Goal: Information Seeking & Learning: Find specific fact

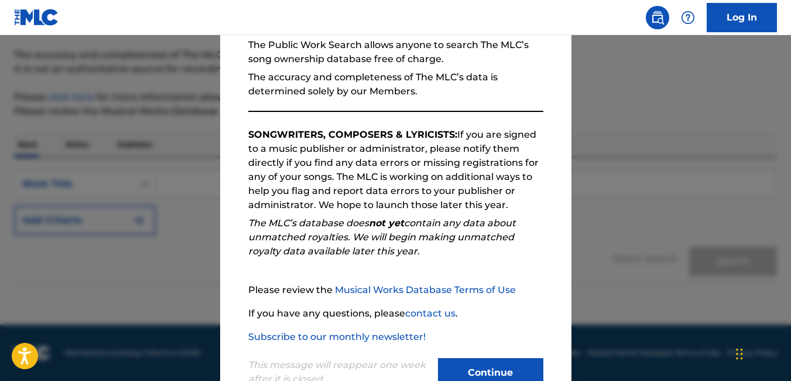
scroll to position [155, 0]
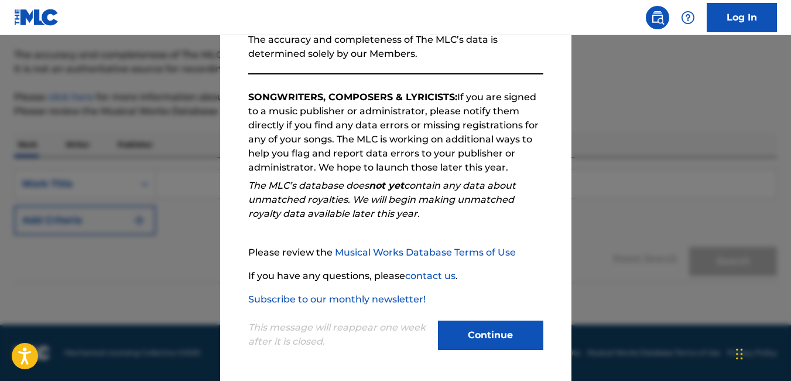
click at [474, 328] on button "Continue" at bounding box center [490, 334] width 105 height 29
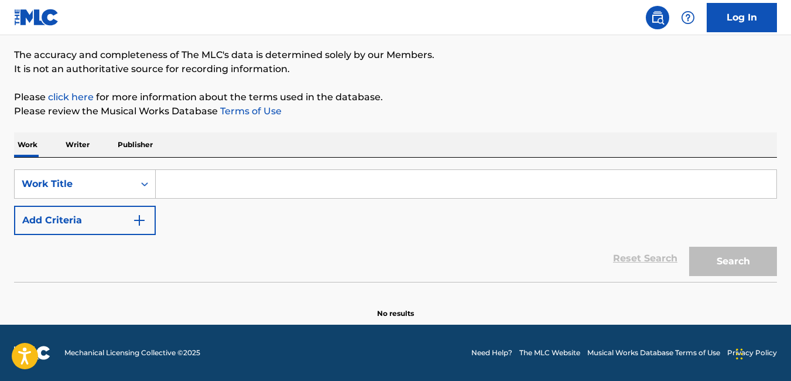
click at [210, 192] on input "Search Form" at bounding box center [466, 184] width 621 height 28
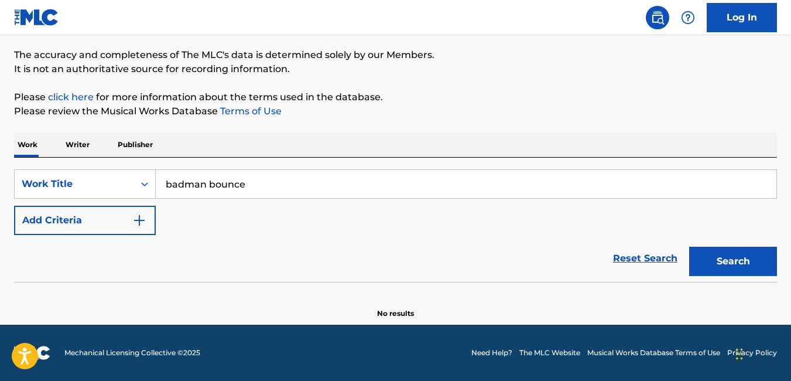
type input "badman bounce"
click at [709, 251] on button "Search" at bounding box center [733, 261] width 88 height 29
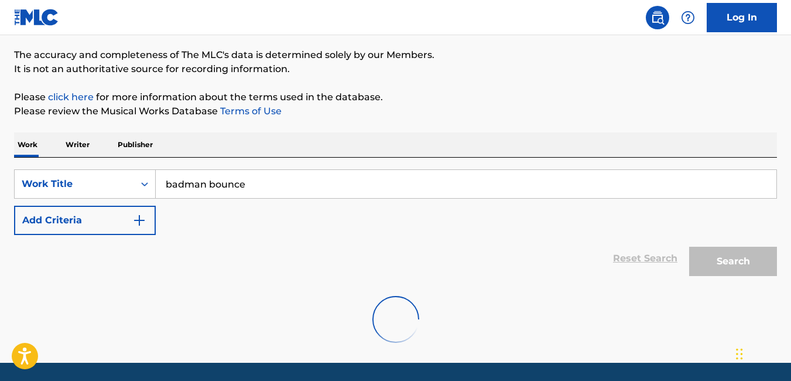
click at [383, 186] on input "badman bounce" at bounding box center [466, 184] width 621 height 28
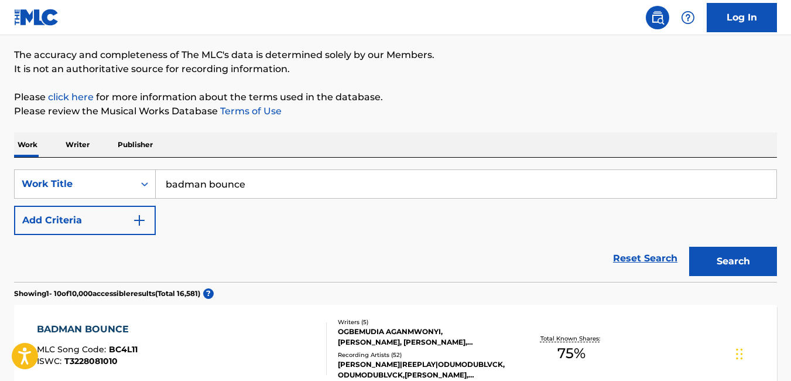
click at [256, 336] on div "BADMAN BOUNCE MLC Song Code : BC4L11 ISWC : T3228081010" at bounding box center [182, 348] width 290 height 53
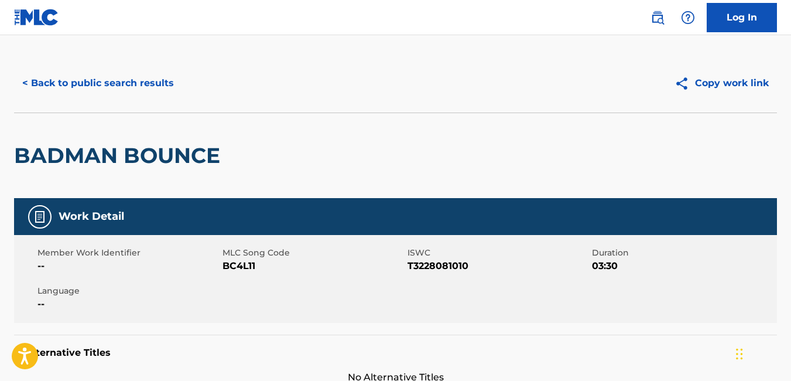
scroll to position [9, 0]
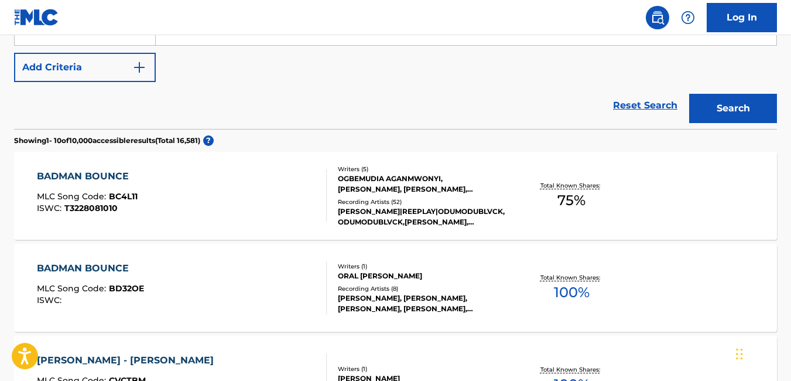
scroll to position [243, 0]
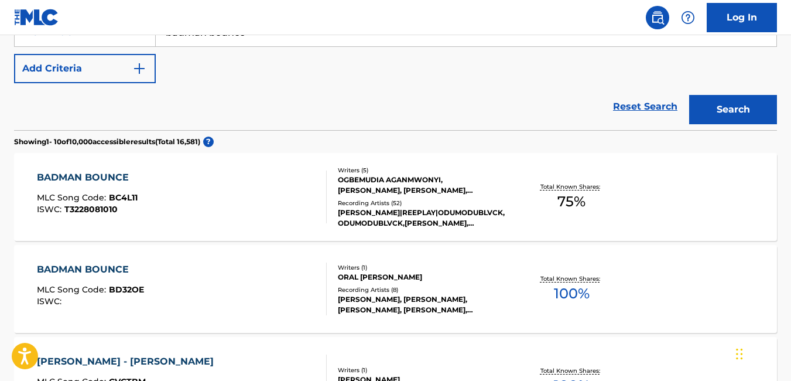
click at [127, 175] on div "BADMAN BOUNCE" at bounding box center [87, 177] width 101 height 14
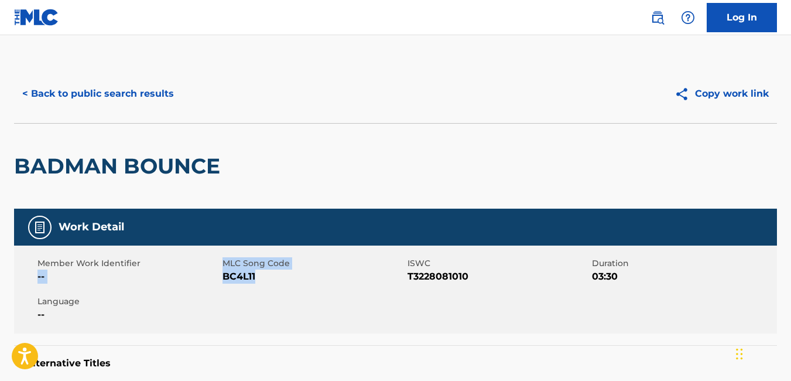
drag, startPoint x: 220, startPoint y: 254, endPoint x: 278, endPoint y: 282, distance: 64.4
click at [278, 282] on div "Member Work Identifier -- MLC Song Code BC4L11 ISWC T3228081010 Duration 03:30 …" at bounding box center [395, 289] width 763 height 88
copy div "-- MLC Song Code BC4L11"
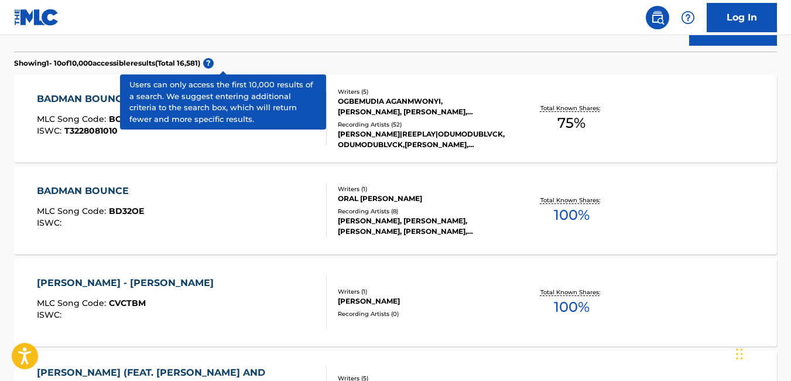
scroll to position [321, 0]
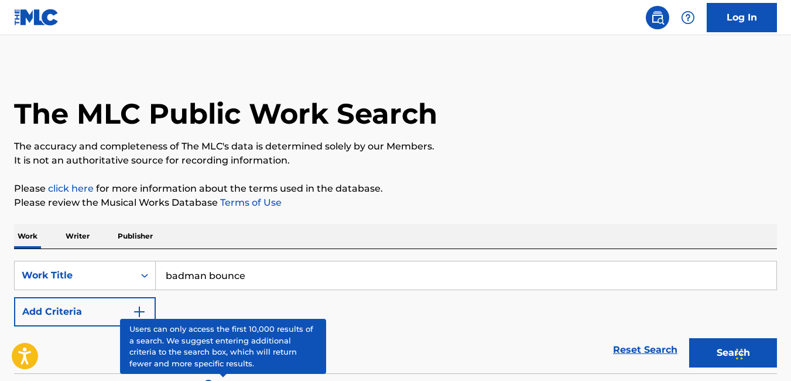
click at [254, 275] on input "badman bounce" at bounding box center [466, 275] width 621 height 28
type input "b"
click at [308, 275] on input "somebody's watching" at bounding box center [466, 275] width 621 height 28
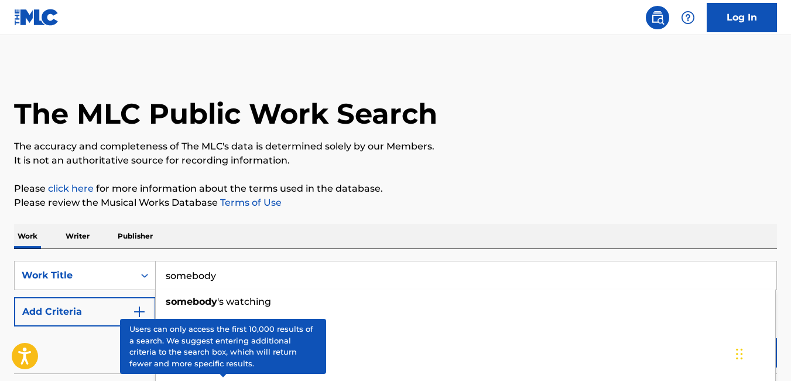
click at [457, 270] on input "somebody" at bounding box center [466, 275] width 621 height 28
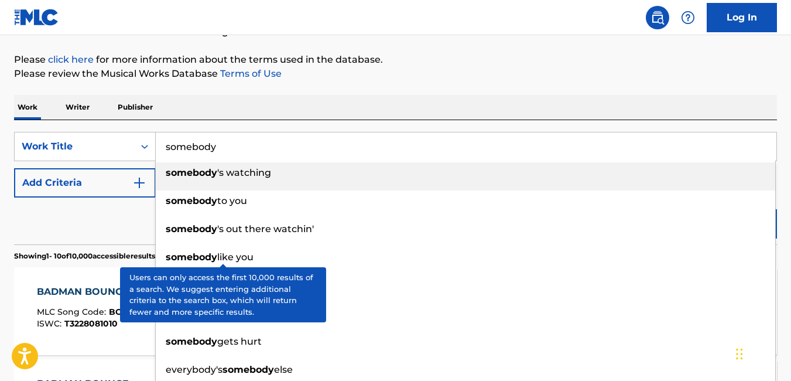
scroll to position [128, 0]
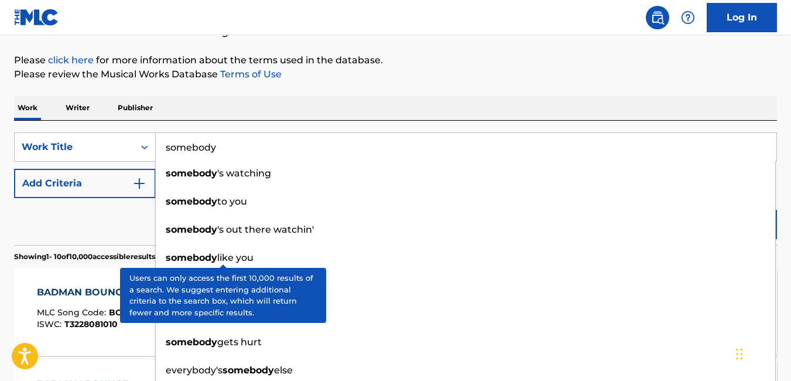
type input "somebody"
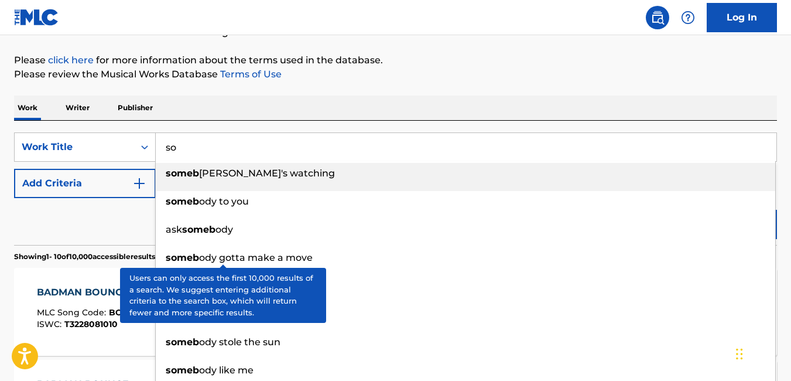
type input "s"
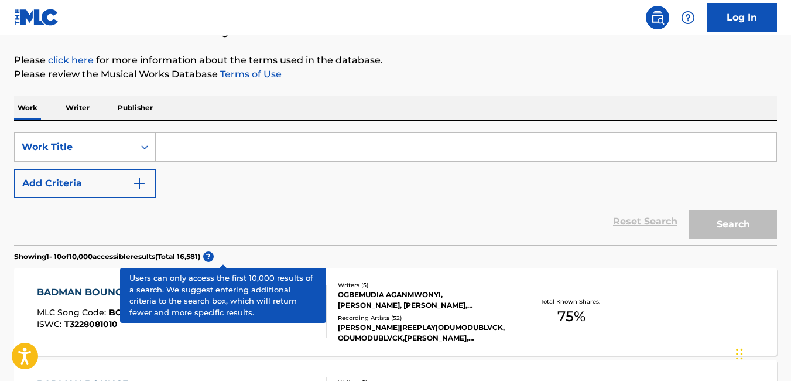
type input "i"
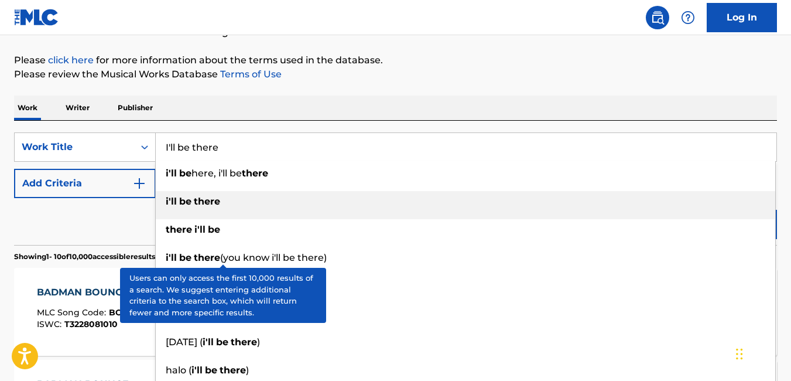
click at [232, 195] on div "i'll be there" at bounding box center [466, 201] width 620 height 21
type input "i'll be there"
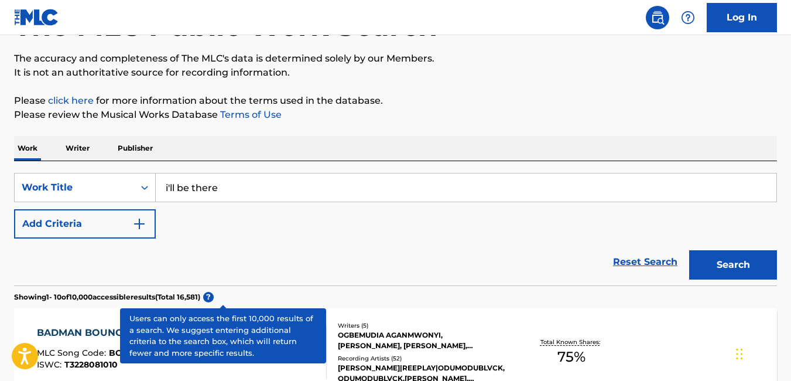
scroll to position [91, 0]
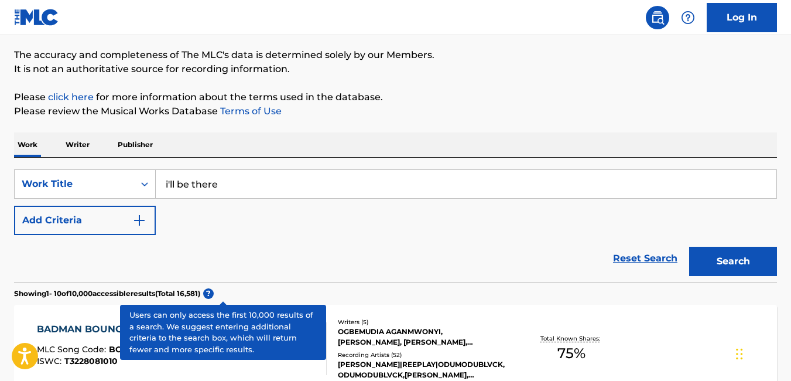
click at [733, 270] on button "Search" at bounding box center [733, 261] width 88 height 29
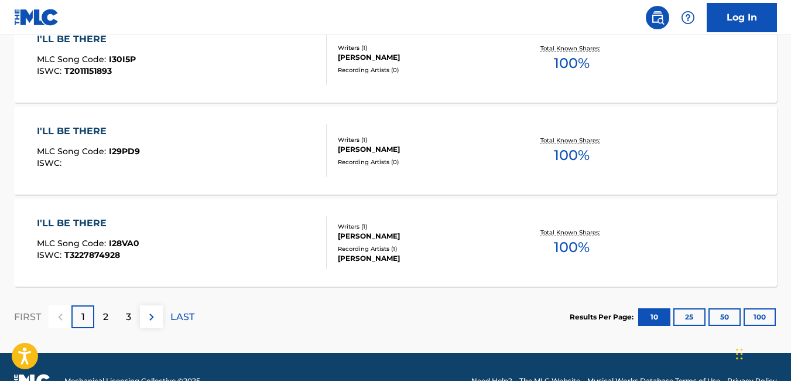
scroll to position [1053, 0]
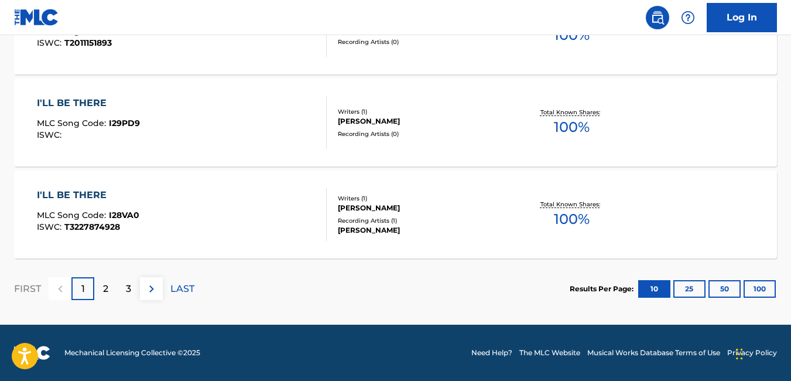
click at [764, 288] on button "100" at bounding box center [760, 289] width 32 height 18
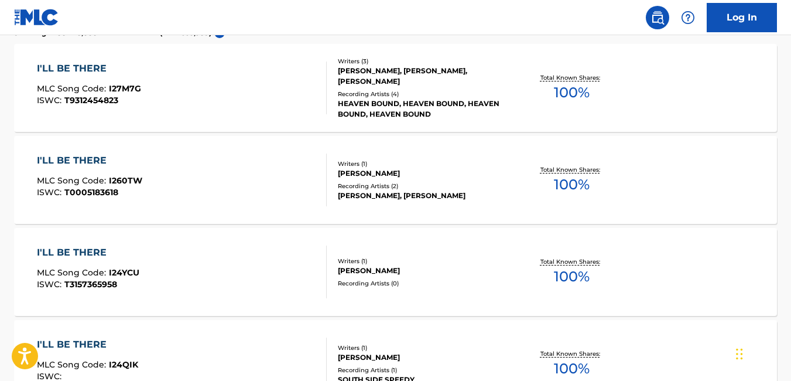
scroll to position [350, 0]
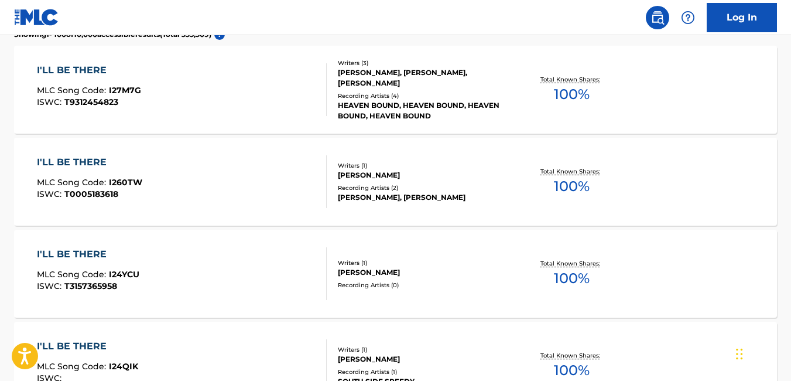
click at [659, 265] on div "I'LL BE THERE MLC Song Code : I24YCU ISWC : T3157365958 Writers ( 1 ) [PERSON_N…" at bounding box center [395, 274] width 763 height 88
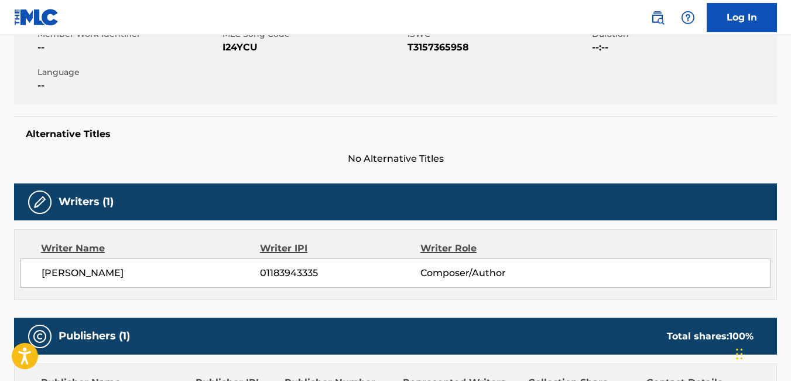
scroll to position [241, 0]
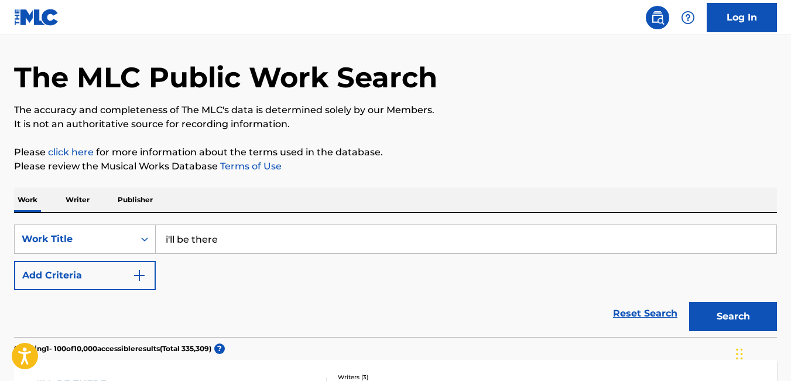
scroll to position [34, 0]
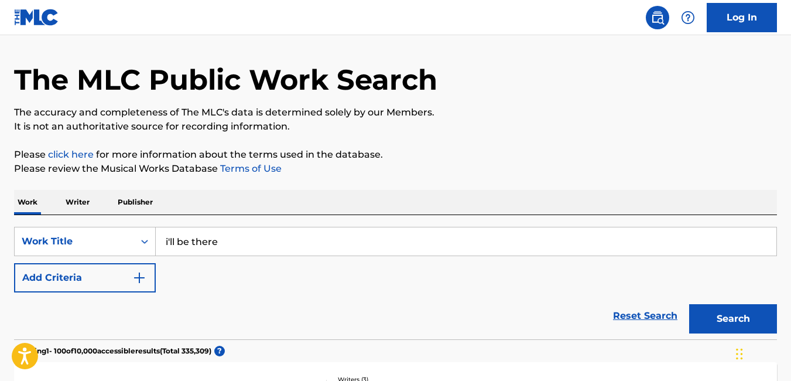
click at [276, 241] on input "i'll be there" at bounding box center [466, 241] width 621 height 28
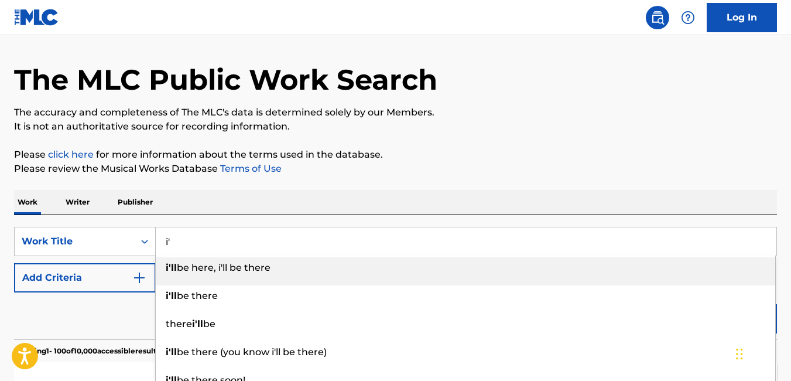
type input "i"
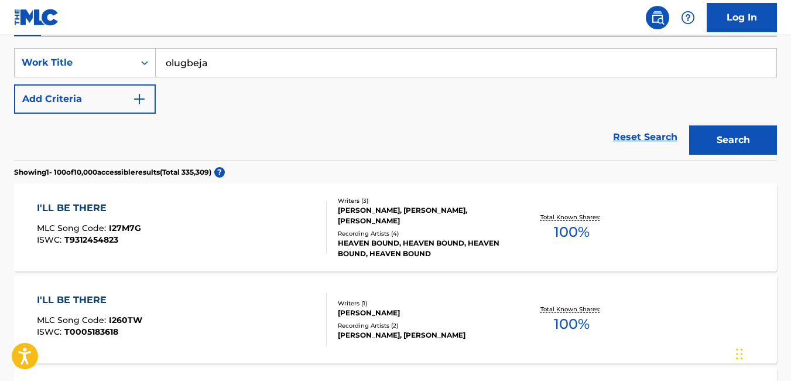
scroll to position [217, 0]
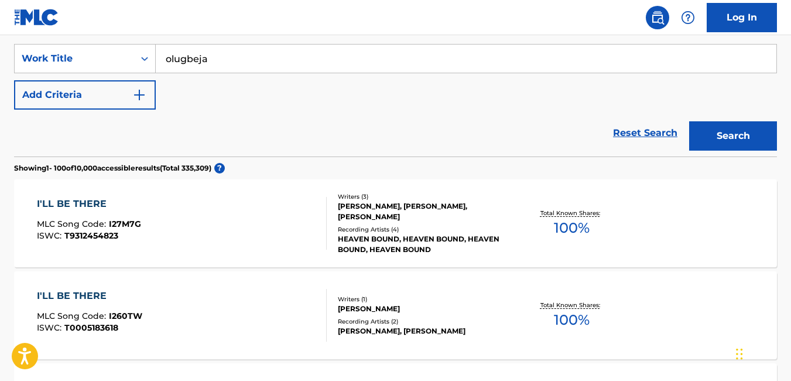
type input "olugbeja"
click at [723, 142] on button "Search" at bounding box center [733, 135] width 88 height 29
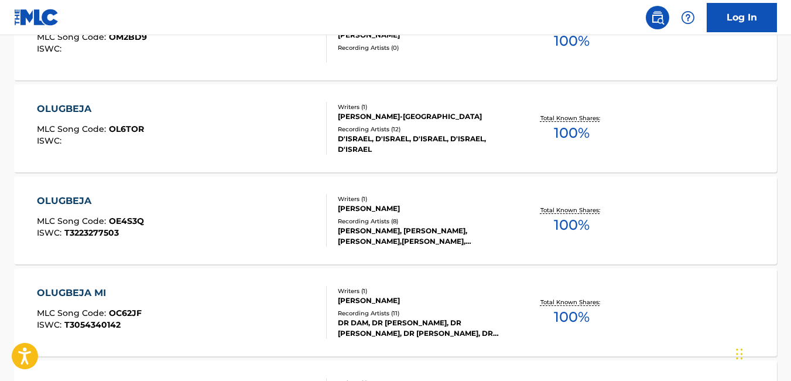
scroll to position [496, 0]
click at [158, 222] on div "OLUGBEJA MLC Song Code : OE4S3Q ISWC : T3223277503" at bounding box center [182, 219] width 290 height 53
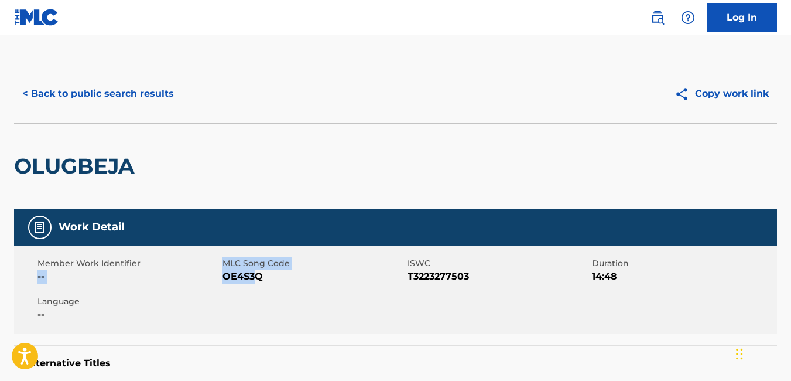
drag, startPoint x: 220, startPoint y: 262, endPoint x: 254, endPoint y: 273, distance: 36.1
click at [254, 273] on div "Member Work Identifier -- MLC Song Code OE4S3Q ISWC T3223277503 Duration 14:48 …" at bounding box center [395, 289] width 763 height 88
drag, startPoint x: 254, startPoint y: 273, endPoint x: 275, endPoint y: 276, distance: 20.8
click at [275, 276] on span "OE4S3Q" at bounding box center [314, 276] width 182 height 14
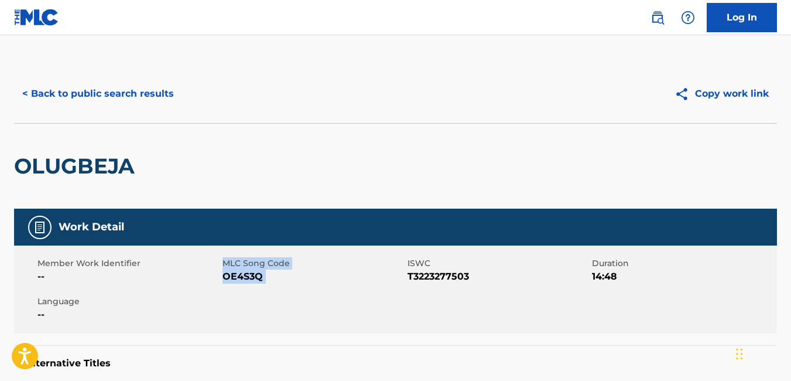
drag, startPoint x: 275, startPoint y: 276, endPoint x: 226, endPoint y: 261, distance: 51.1
click at [226, 261] on div "MLC Song Code OE4S3Q" at bounding box center [315, 270] width 185 height 26
copy div "MLC Song Code OE4S3Q"
click at [281, 285] on div "Member Work Identifier -- MLC Song Code OE4S3Q ISWC T3223277503 Duration 14:48 …" at bounding box center [395, 289] width 763 height 88
drag, startPoint x: 265, startPoint y: 275, endPoint x: 223, endPoint y: 280, distance: 41.9
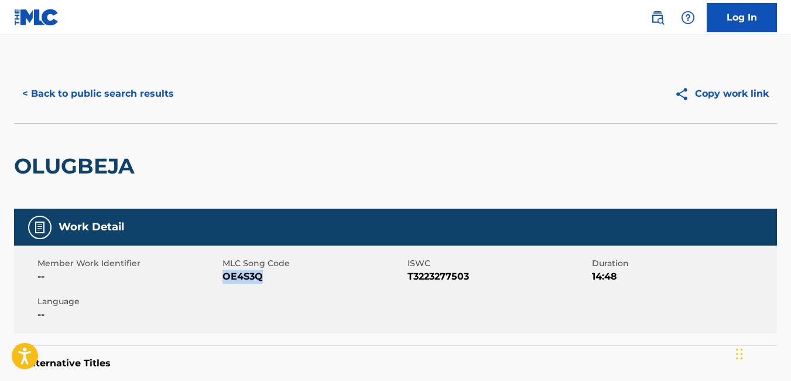
click at [223, 280] on span "OE4S3Q" at bounding box center [314, 276] width 182 height 14
copy span "OE4S3Q"
click at [35, 94] on button "< Back to public search results" at bounding box center [98, 93] width 168 height 29
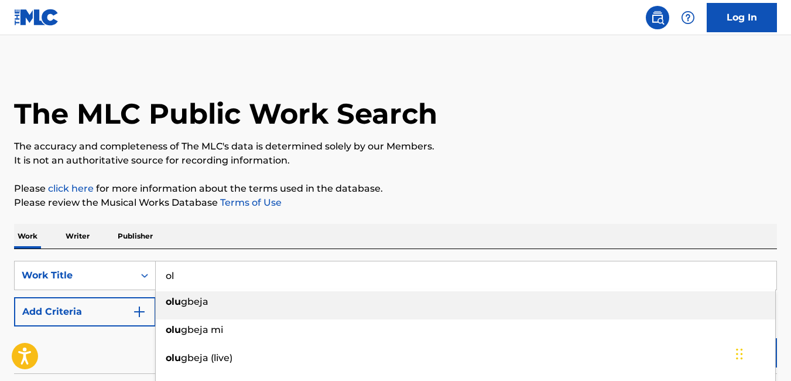
type input "o"
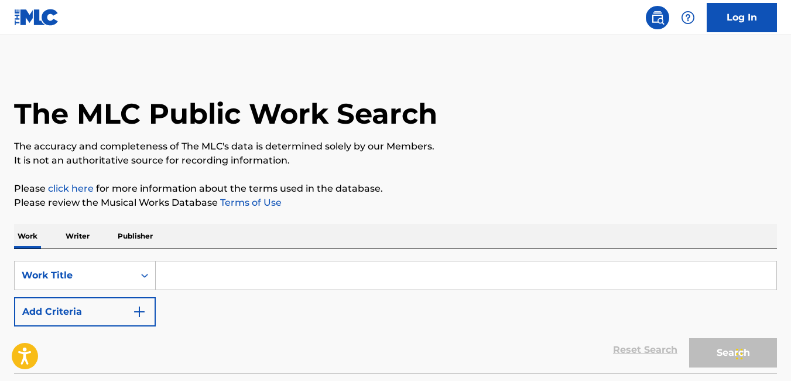
type input "o"
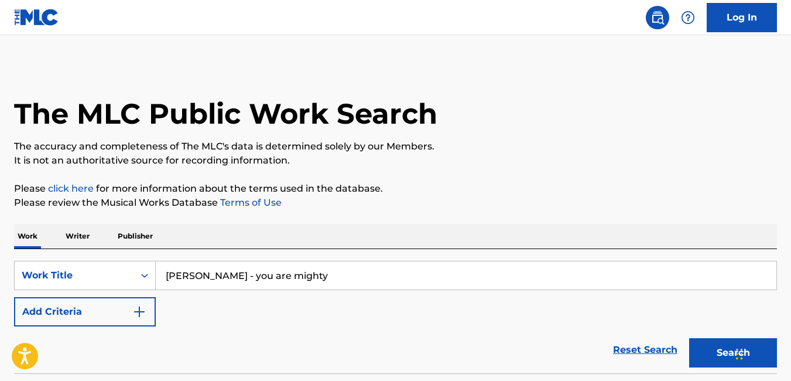
type input "[PERSON_NAME] - you are mighty"
click at [702, 358] on button "Search" at bounding box center [733, 352] width 88 height 29
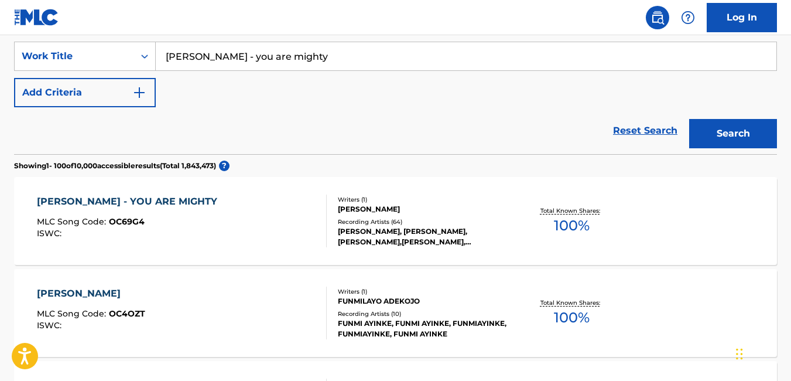
scroll to position [220, 0]
click at [80, 216] on span "MLC Song Code :" at bounding box center [73, 221] width 72 height 11
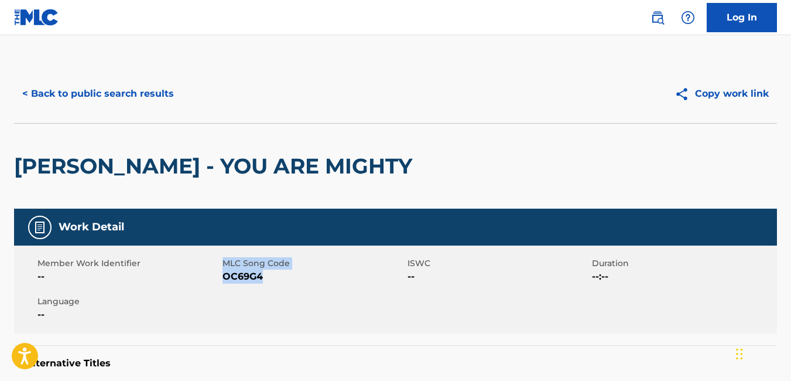
drag, startPoint x: 220, startPoint y: 279, endPoint x: 266, endPoint y: 280, distance: 46.3
click at [266, 280] on div "Member Work Identifier -- MLC Song Code OC69G4 ISWC -- Duration --:-- Language …" at bounding box center [395, 289] width 763 height 88
drag, startPoint x: 266, startPoint y: 280, endPoint x: 273, endPoint y: 282, distance: 7.4
click at [273, 282] on span "OC69G4" at bounding box center [314, 276] width 182 height 14
drag, startPoint x: 272, startPoint y: 279, endPoint x: 225, endPoint y: 282, distance: 47.5
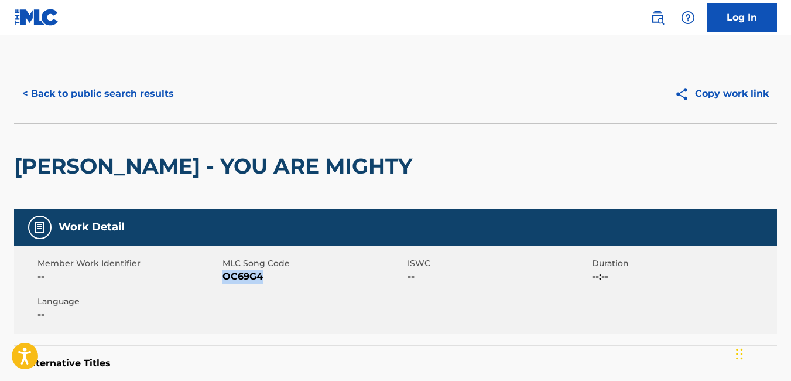
click at [225, 282] on span "OC69G4" at bounding box center [314, 276] width 182 height 14
copy span "OC69G4"
click at [70, 93] on button "< Back to public search results" at bounding box center [98, 93] width 168 height 29
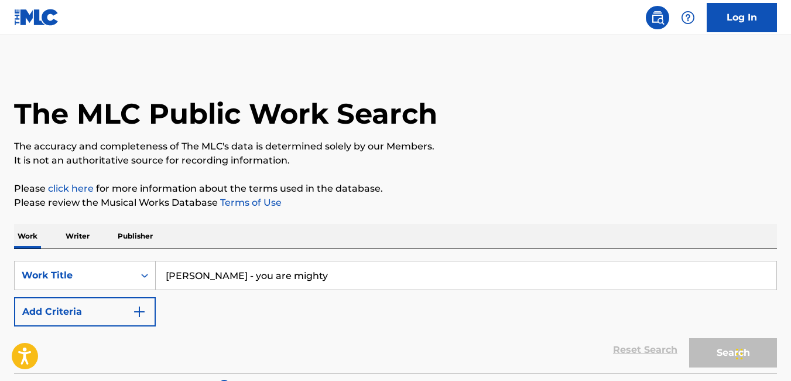
scroll to position [220, 0]
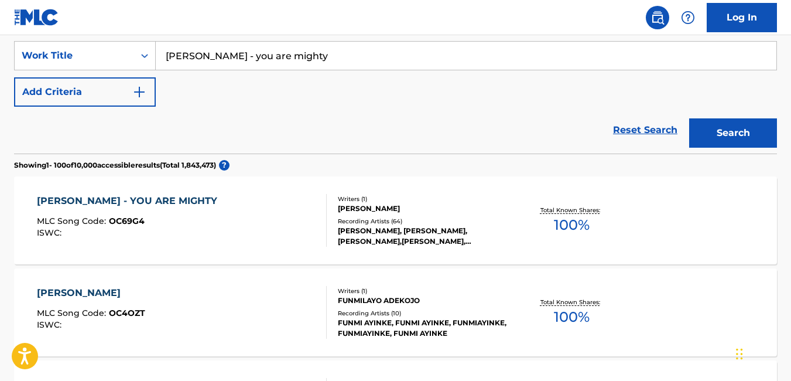
click at [343, 59] on input "[PERSON_NAME] - you are mighty" at bounding box center [466, 56] width 621 height 28
type input "o"
click at [741, 130] on button "Search" at bounding box center [733, 132] width 88 height 29
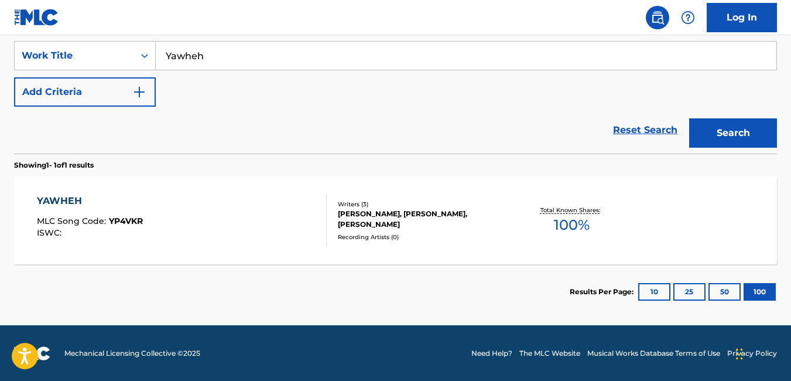
click at [230, 54] on input "Yawheh" at bounding box center [466, 56] width 621 height 28
click at [689, 118] on button "Search" at bounding box center [733, 132] width 88 height 29
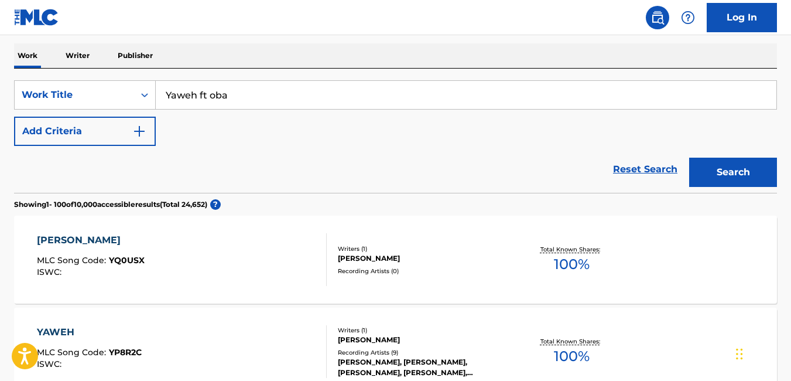
scroll to position [172, 0]
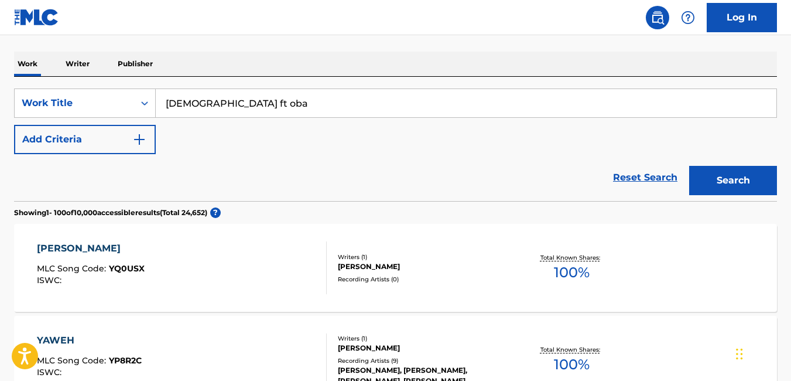
click at [689, 166] on button "Search" at bounding box center [733, 180] width 88 height 29
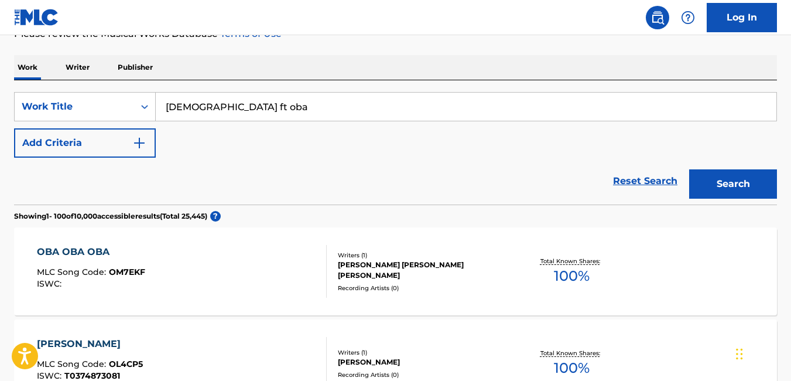
scroll to position [0, 0]
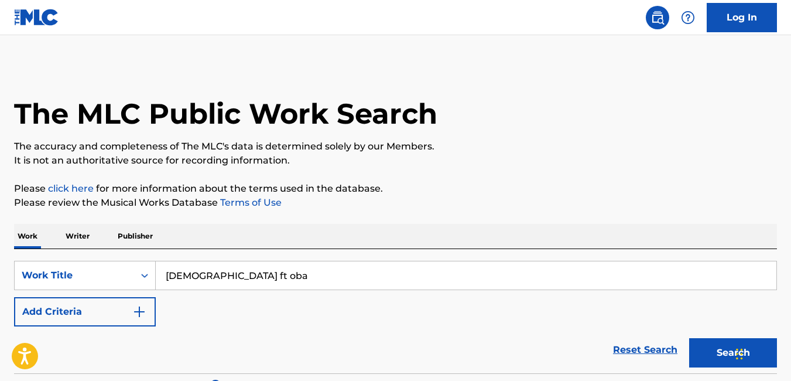
click at [355, 280] on input "[DEMOGRAPHIC_DATA] ft oba" at bounding box center [466, 275] width 621 height 28
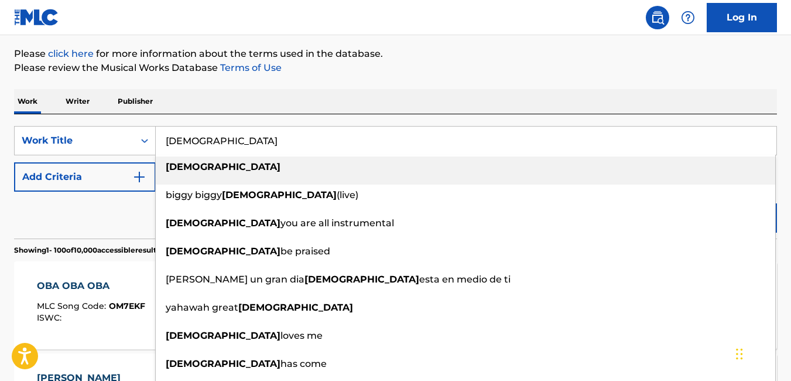
scroll to position [136, 0]
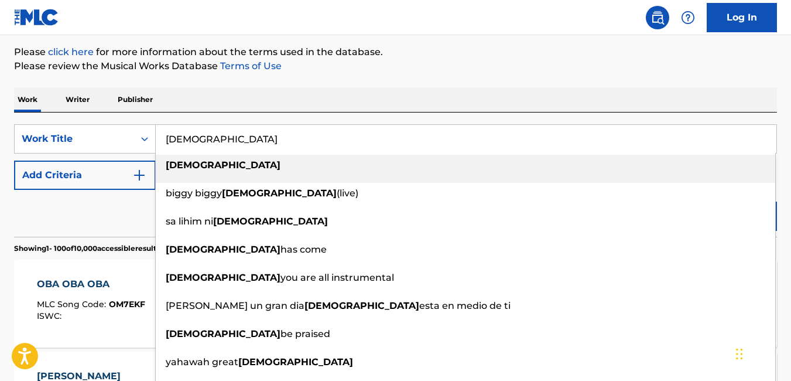
click at [219, 169] on div "[DEMOGRAPHIC_DATA]" at bounding box center [466, 165] width 620 height 21
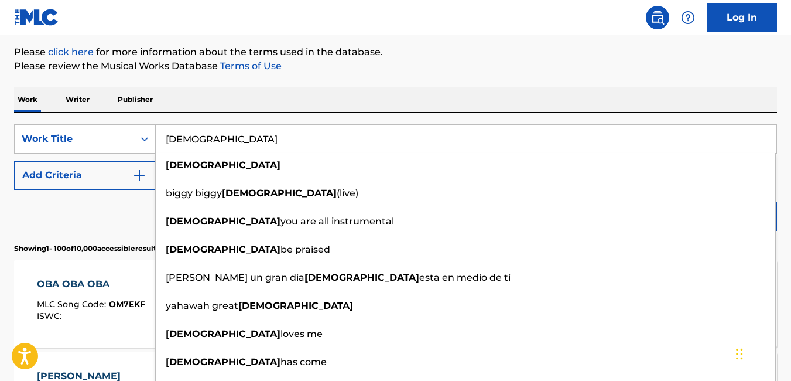
type input "[DEMOGRAPHIC_DATA]"
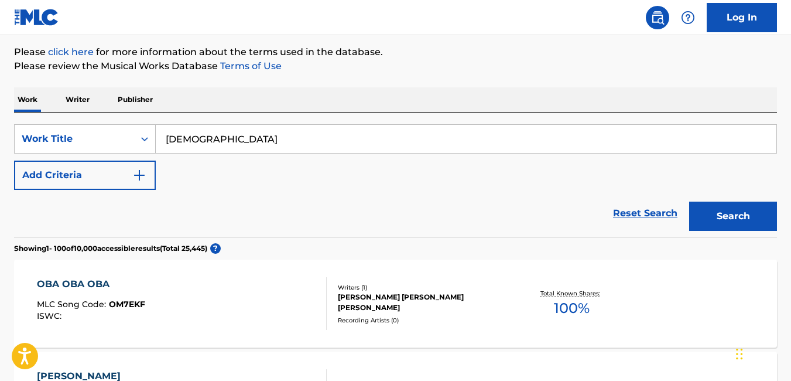
click at [98, 213] on div "Reset Search Search" at bounding box center [395, 213] width 763 height 47
click at [724, 208] on button "Search" at bounding box center [733, 215] width 88 height 29
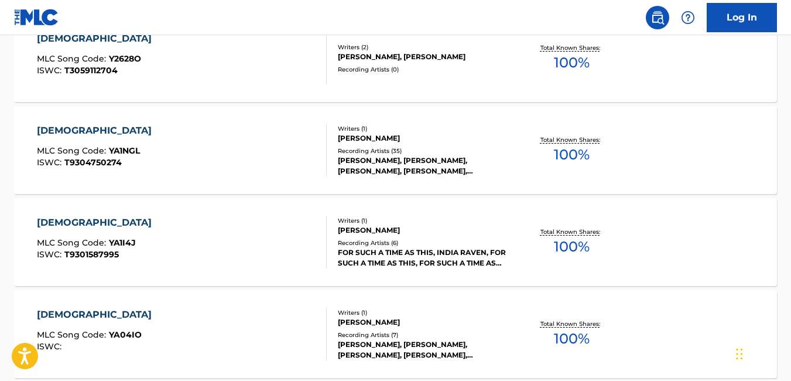
scroll to position [5996, 0]
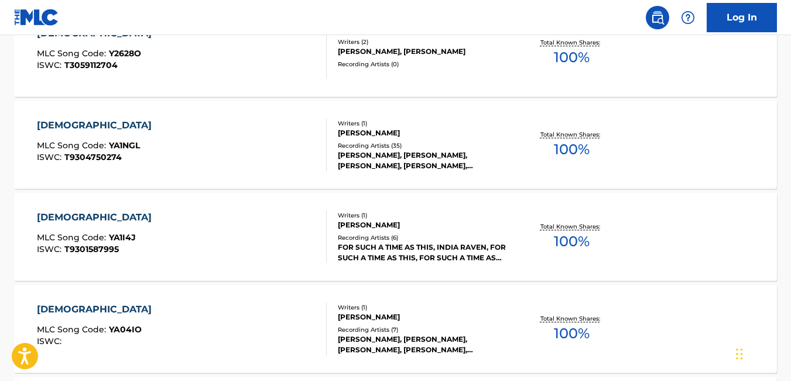
click at [568, 303] on div "YAHWEH MLC Song Code : YA04IO ISWC : Writers ( 1 ) [PERSON_NAME] Recording Arti…" at bounding box center [395, 329] width 763 height 88
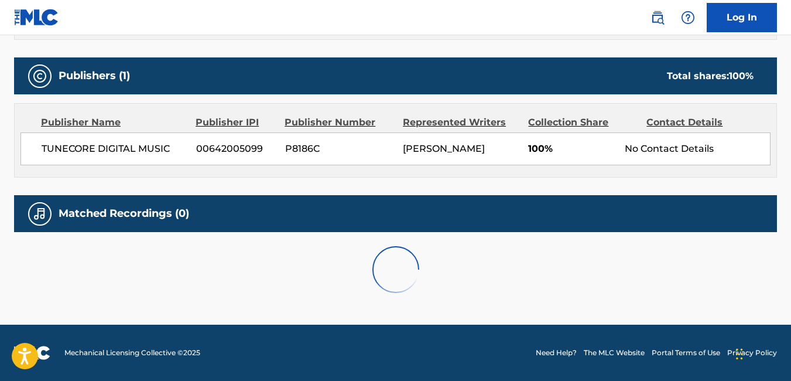
scroll to position [66, 0]
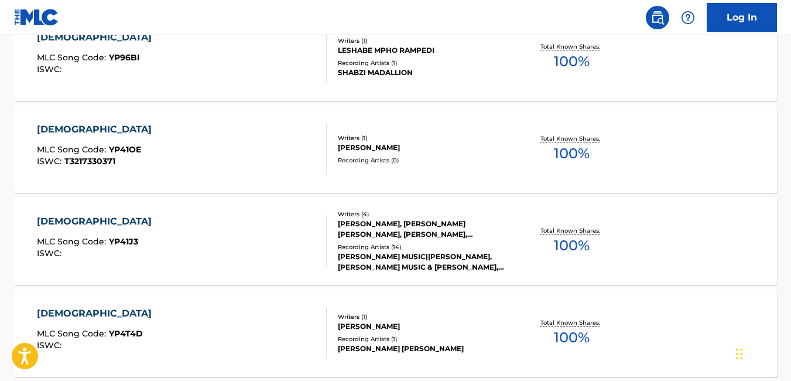
scroll to position [484, 0]
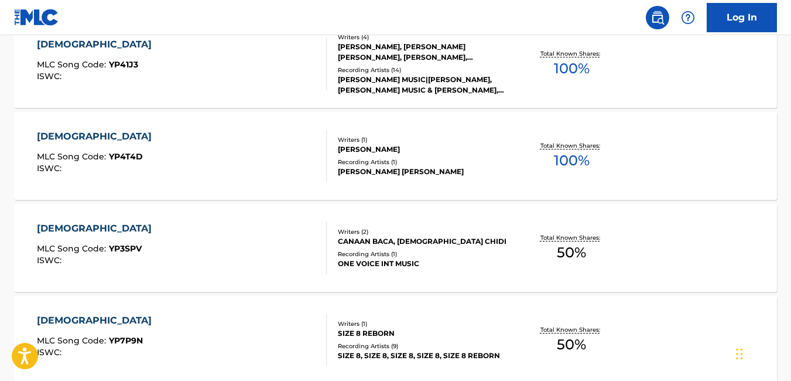
click at [517, 316] on div "YAHWEH MLC Song Code : YP7P9N ISWC : Writers ( 1 ) SIZE 8 REBORN Recording Arti…" at bounding box center [395, 340] width 763 height 88
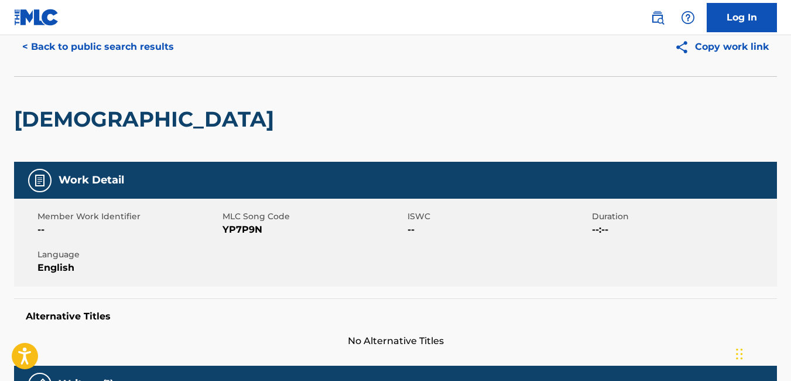
scroll to position [49, 0]
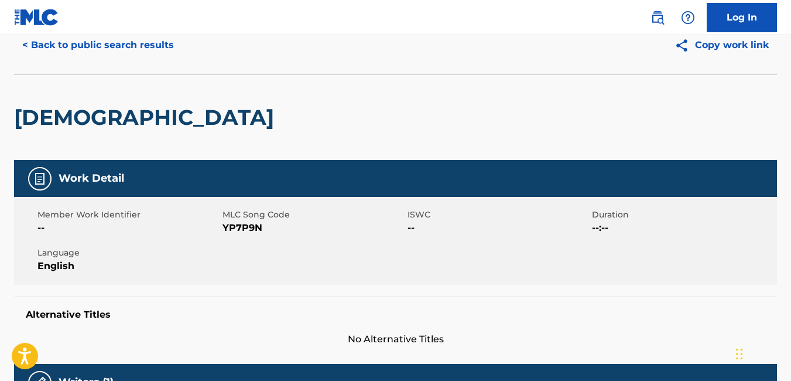
click at [25, 46] on button "< Back to public search results" at bounding box center [98, 44] width 168 height 29
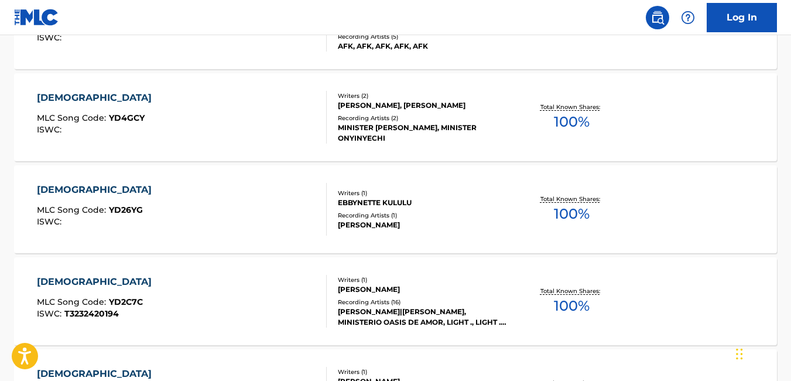
scroll to position [1702, 0]
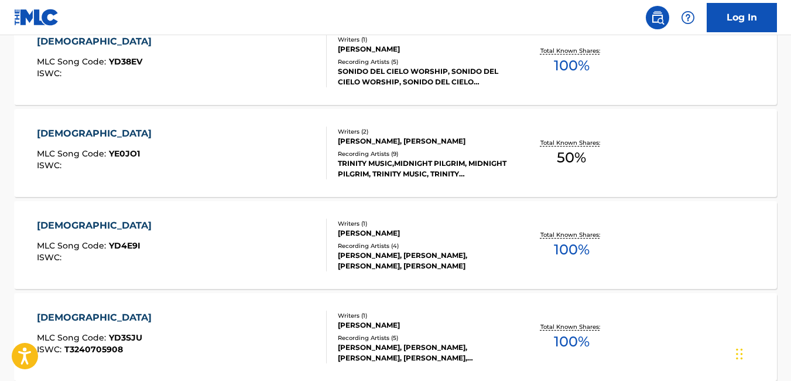
click at [510, 308] on div "YAHWEH MLC Song Code : YD3SJU ISWC : T3240705908 Writers ( 1 ) [PERSON_NAME] Re…" at bounding box center [395, 337] width 763 height 88
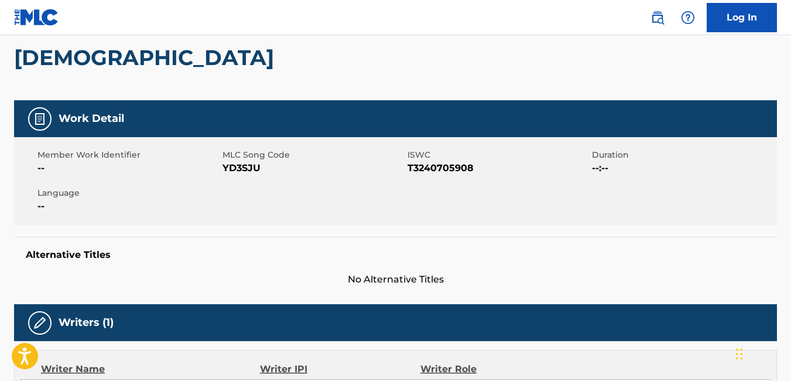
scroll to position [111, 0]
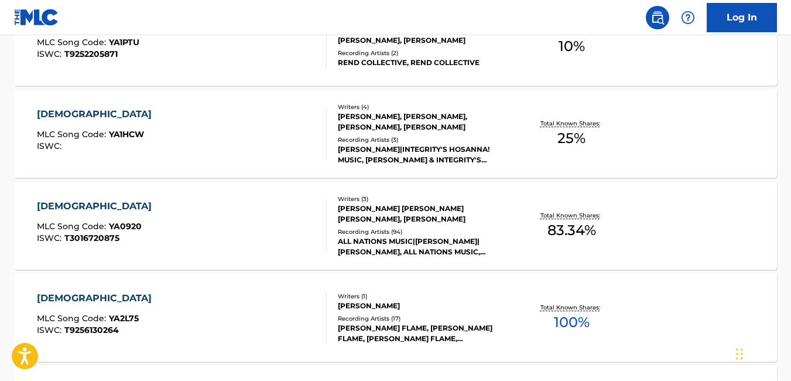
scroll to position [5456, 0]
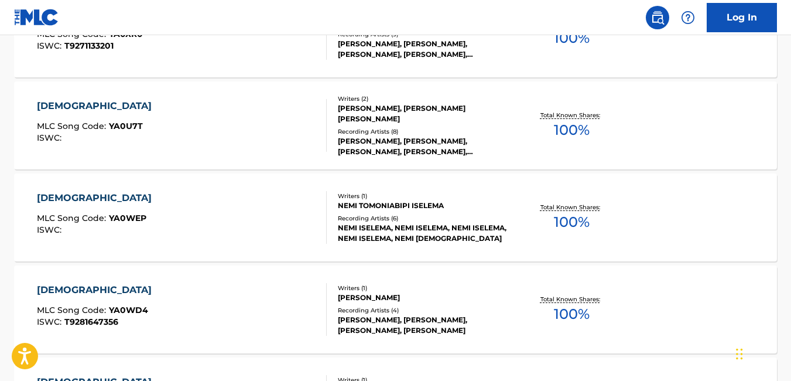
click at [647, 268] on div "YAHWEH MLC Song Code : YA0WD4 ISWC : T9281647356 Writers ( 1 ) [PERSON_NAME] Re…" at bounding box center [395, 309] width 763 height 88
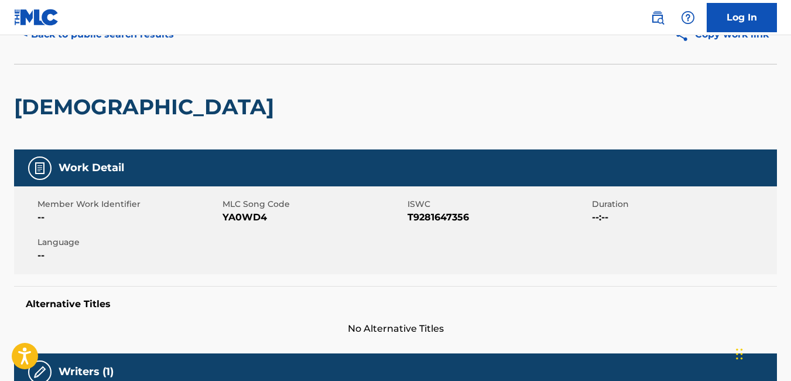
scroll to position [61, 0]
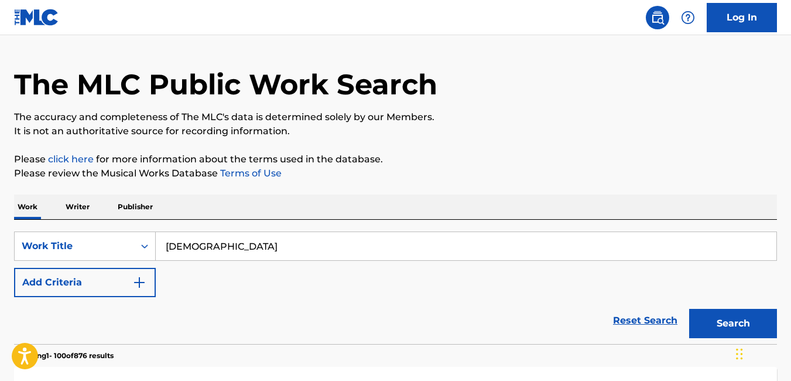
scroll to position [44, 0]
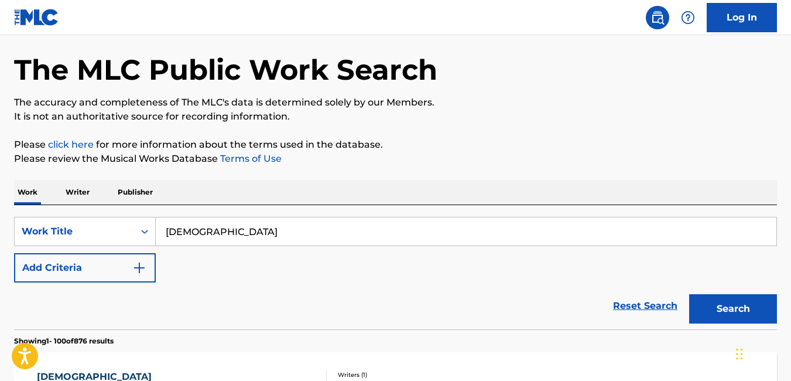
click at [234, 240] on input "[DEMOGRAPHIC_DATA]" at bounding box center [466, 231] width 621 height 28
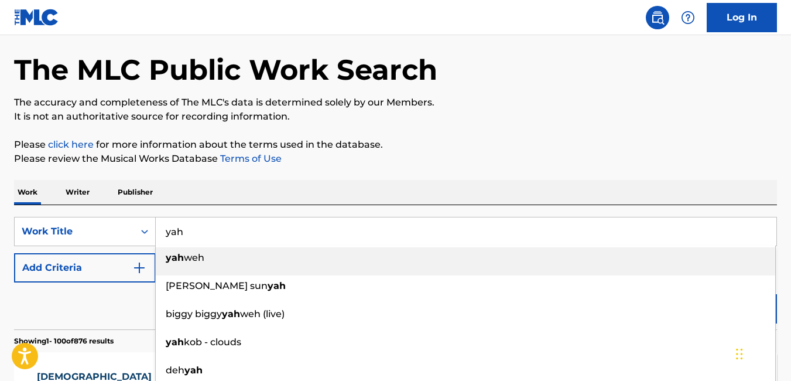
click at [227, 238] on input "yah" at bounding box center [466, 231] width 621 height 28
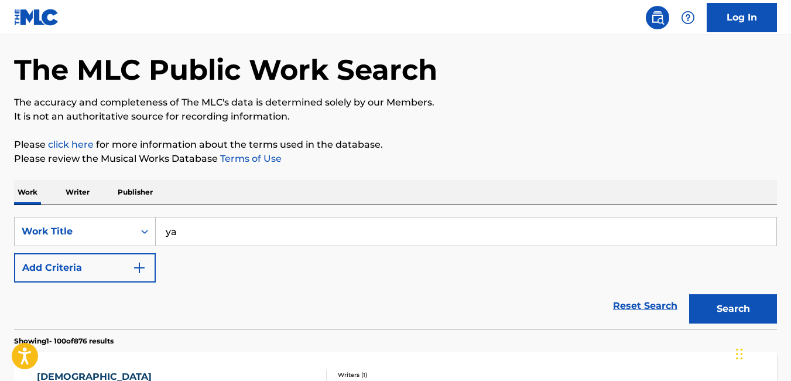
type input "y"
click at [754, 305] on button "Search" at bounding box center [733, 308] width 88 height 29
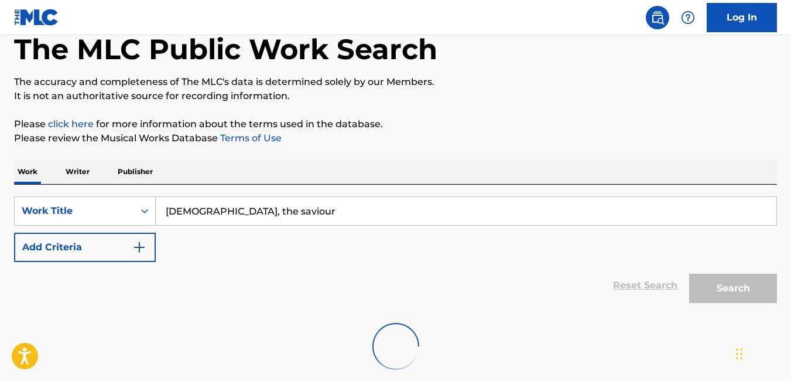
scroll to position [129, 0]
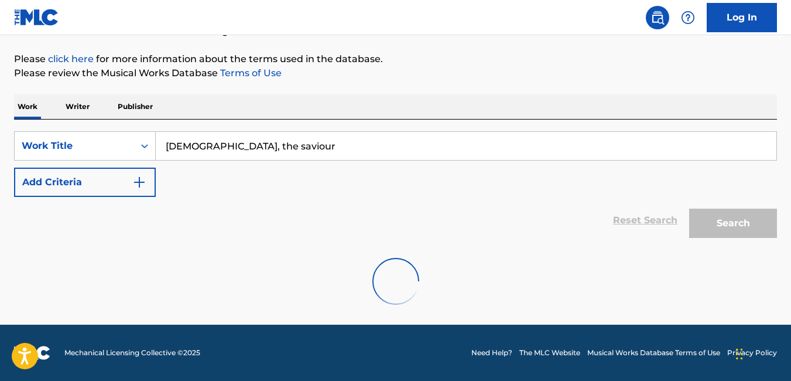
click at [194, 146] on input "[DEMOGRAPHIC_DATA], the saviour" at bounding box center [466, 146] width 621 height 28
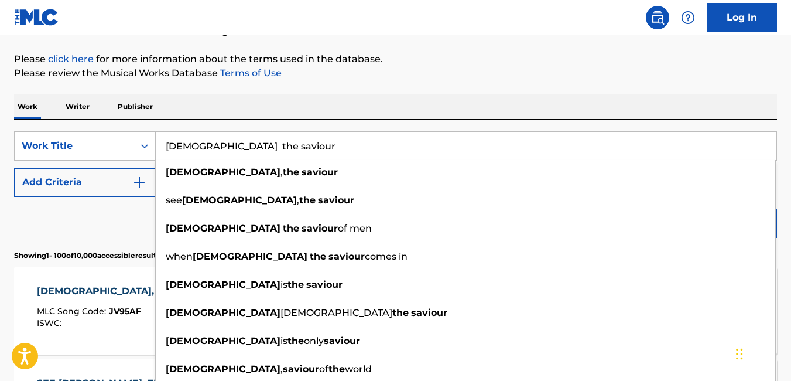
click at [206, 146] on input "[DEMOGRAPHIC_DATA] the saviour" at bounding box center [466, 146] width 621 height 28
click at [210, 146] on input "[DEMOGRAPHIC_DATA] the saviour" at bounding box center [466, 146] width 621 height 28
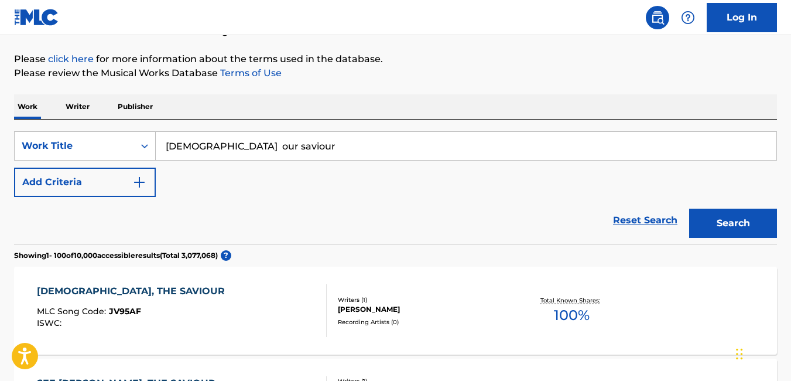
click at [467, 97] on div "Work Writer Publisher" at bounding box center [395, 106] width 763 height 25
click at [718, 219] on button "Search" at bounding box center [733, 222] width 88 height 29
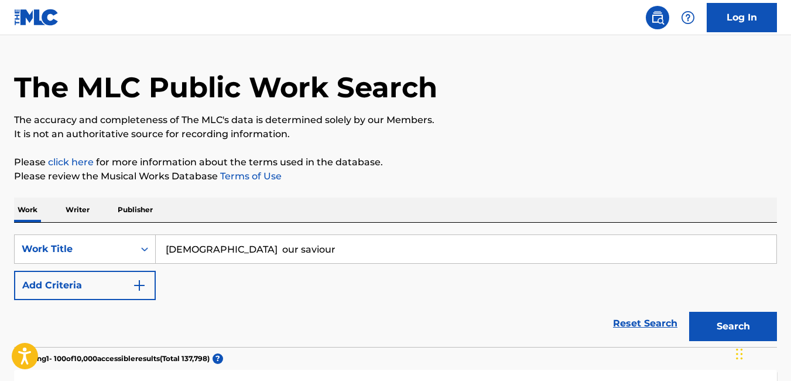
scroll to position [28, 0]
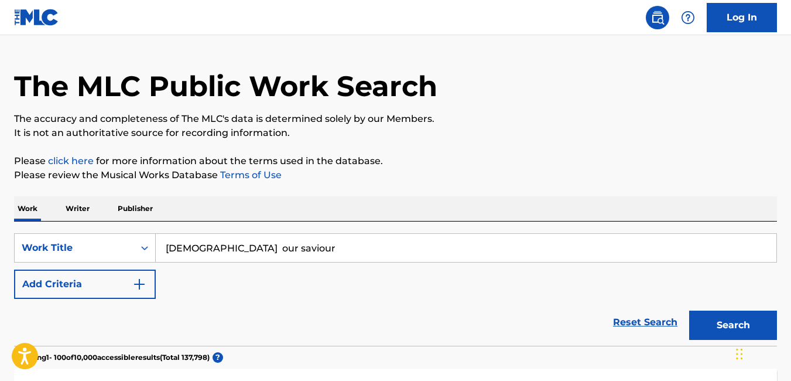
click at [375, 247] on input "[DEMOGRAPHIC_DATA] our saviour" at bounding box center [466, 248] width 621 height 28
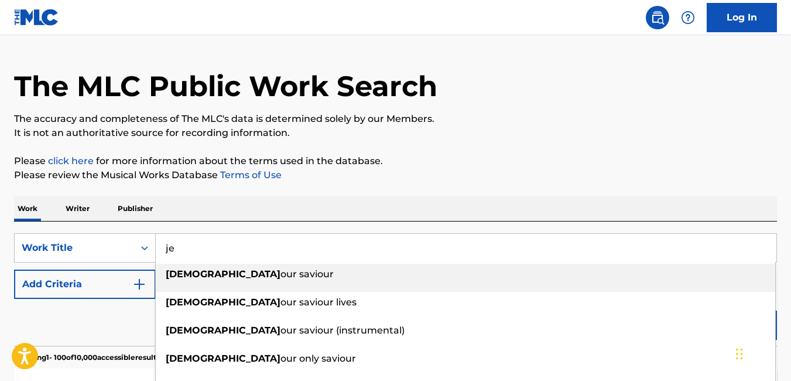
type input "j"
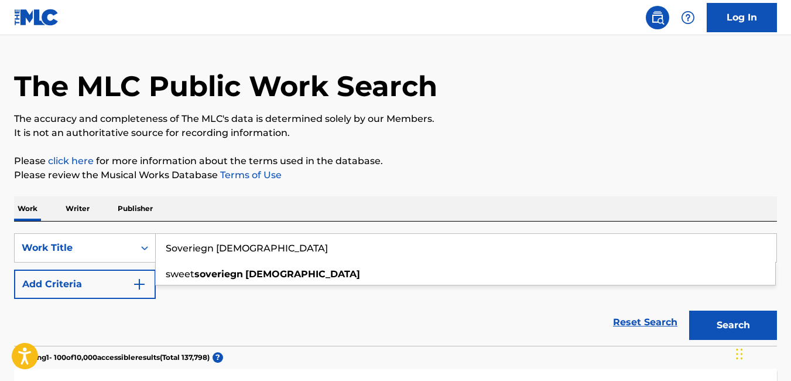
click at [728, 322] on button "Search" at bounding box center [733, 324] width 88 height 29
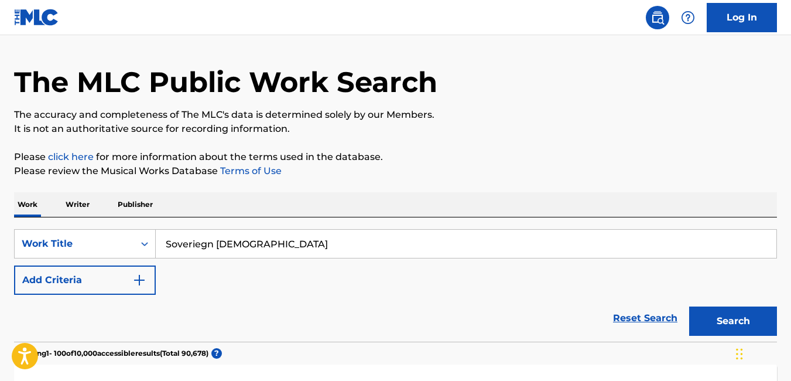
scroll to position [0, 0]
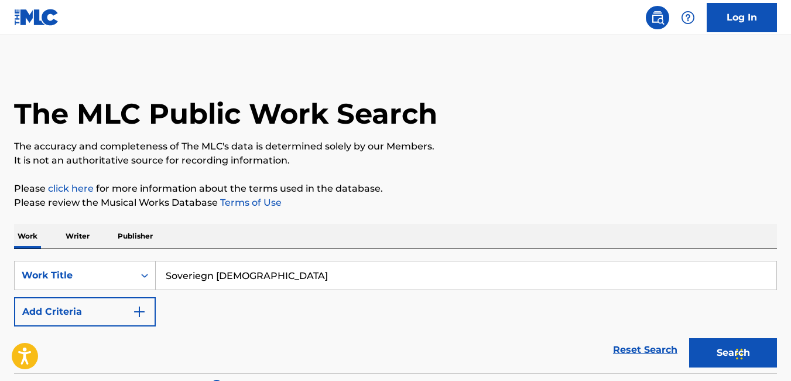
click at [378, 277] on input "Soveriegn [DEMOGRAPHIC_DATA]" at bounding box center [466, 275] width 621 height 28
type input "S"
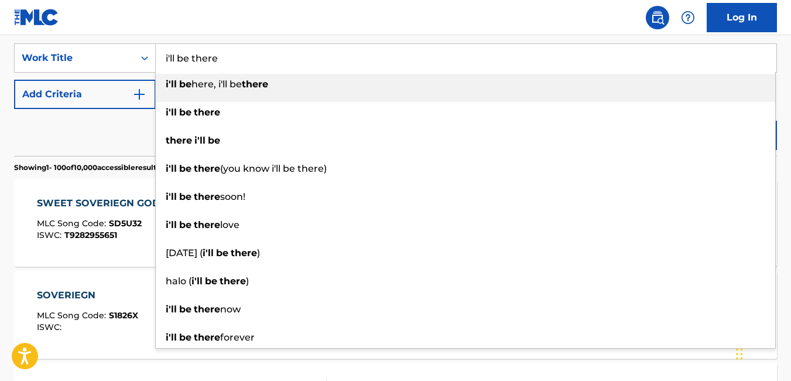
scroll to position [218, 0]
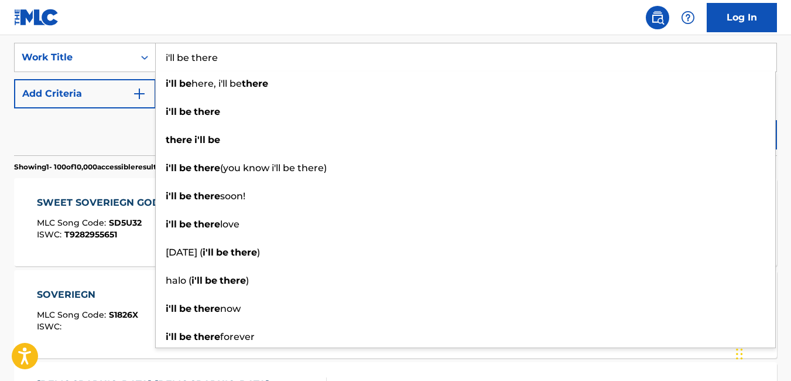
click at [313, 52] on input "i'll be there" at bounding box center [466, 57] width 621 height 28
click at [131, 135] on div "Reset Search Search" at bounding box center [395, 131] width 763 height 47
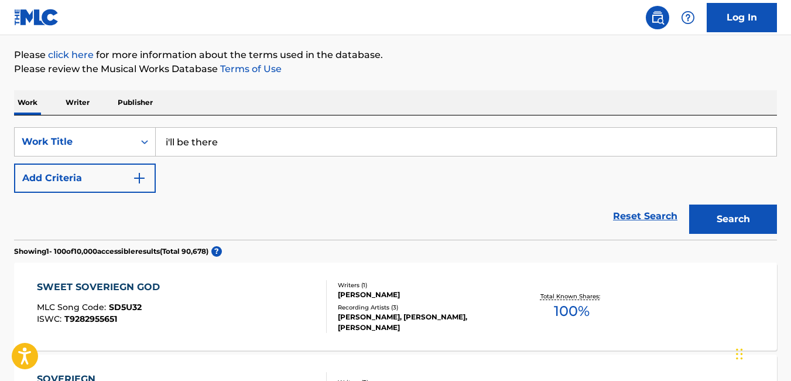
scroll to position [128, 0]
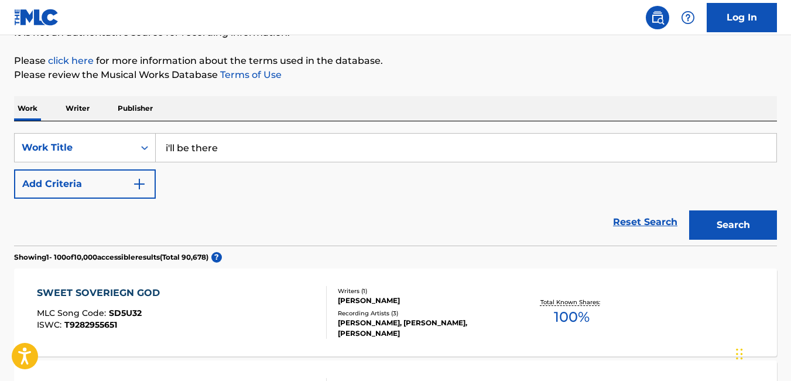
click at [745, 230] on button "Search" at bounding box center [733, 224] width 88 height 29
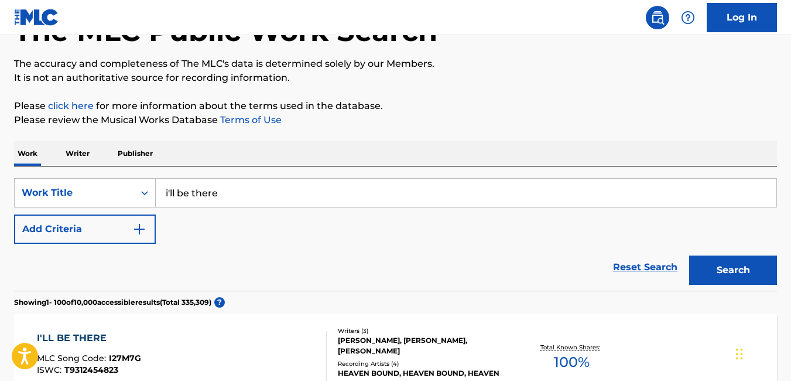
scroll to position [100, 0]
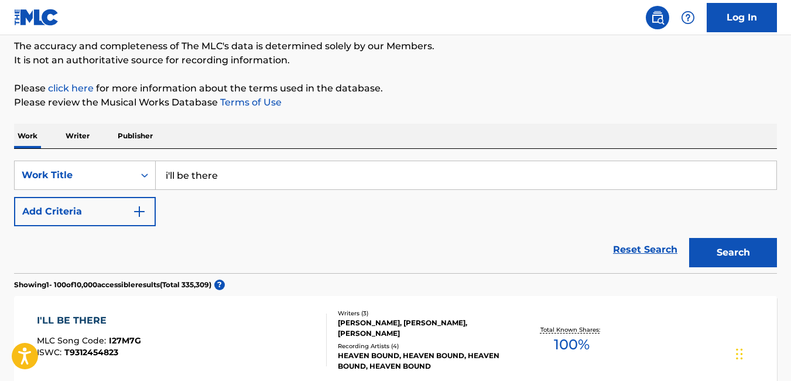
click at [261, 177] on input "i'll be there" at bounding box center [466, 175] width 621 height 28
type input "i"
type input "b"
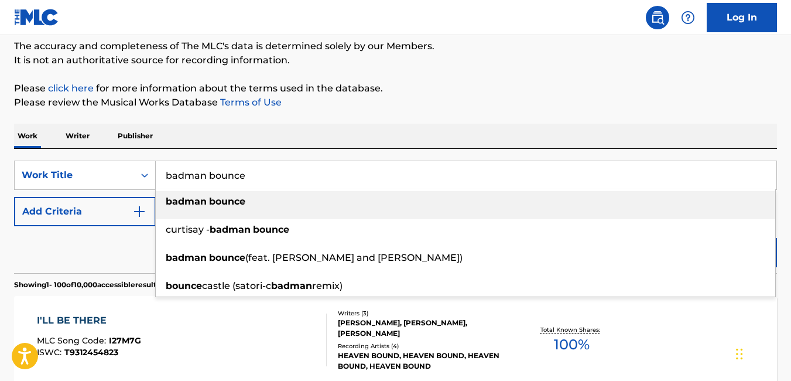
type input "badman bounce"
click at [245, 205] on strong "bounce" at bounding box center [227, 201] width 36 height 11
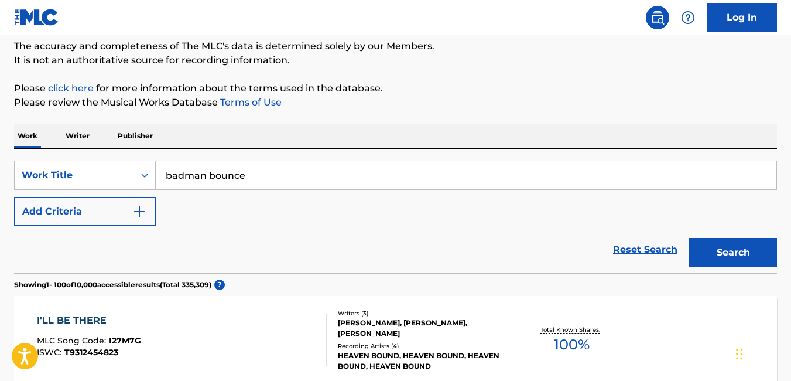
click at [754, 252] on button "Search" at bounding box center [733, 252] width 88 height 29
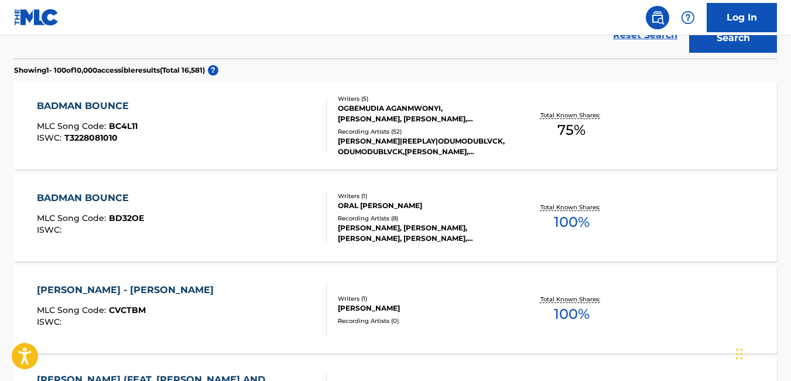
scroll to position [328, 0]
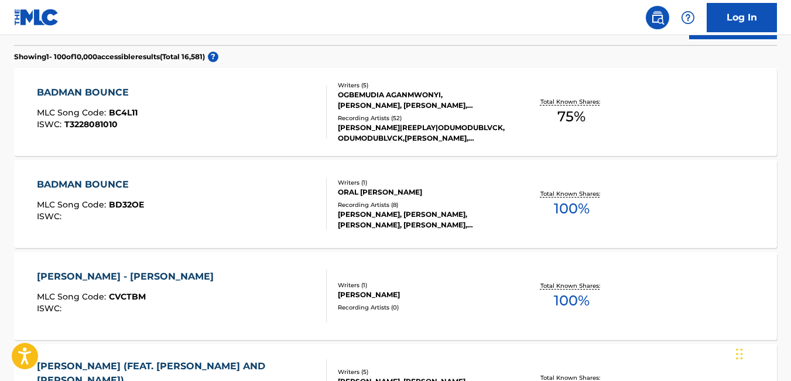
click at [285, 115] on div "BADMAN BOUNCE MLC Song Code : BC4L11 ISWC : T3228081010" at bounding box center [182, 112] width 290 height 53
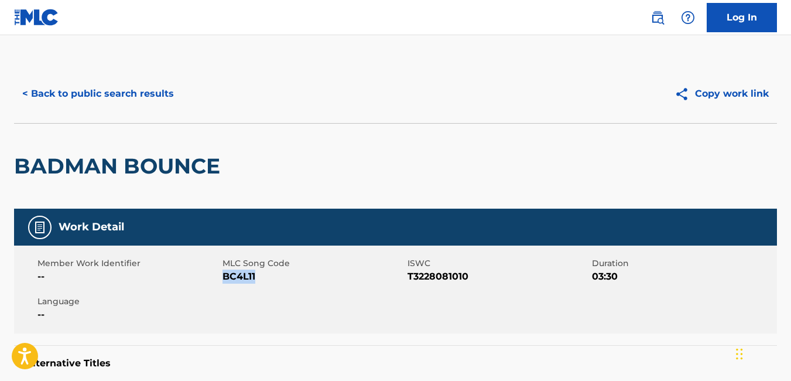
drag, startPoint x: 268, startPoint y: 279, endPoint x: 224, endPoint y: 281, distance: 43.4
click at [224, 281] on span "BC4L11" at bounding box center [314, 276] width 182 height 14
copy span "BC4L11"
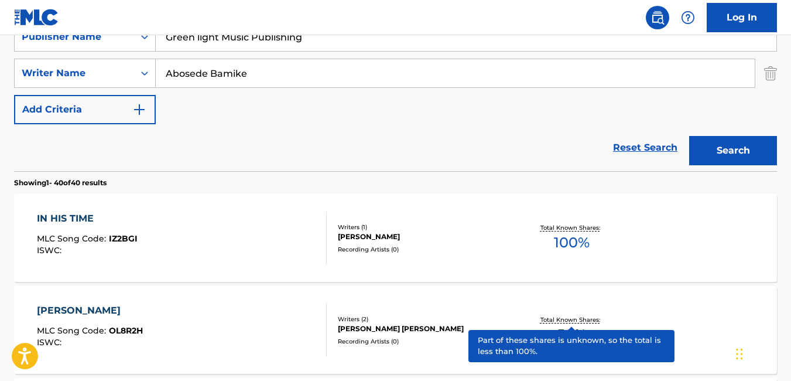
scroll to position [194, 0]
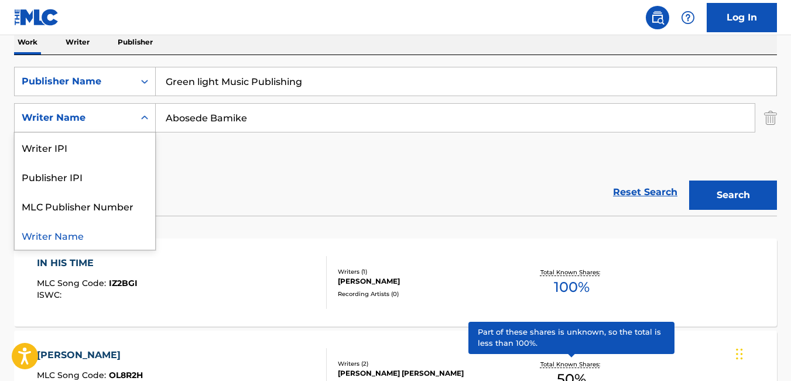
click at [145, 115] on icon "Search Form" at bounding box center [145, 118] width 12 height 12
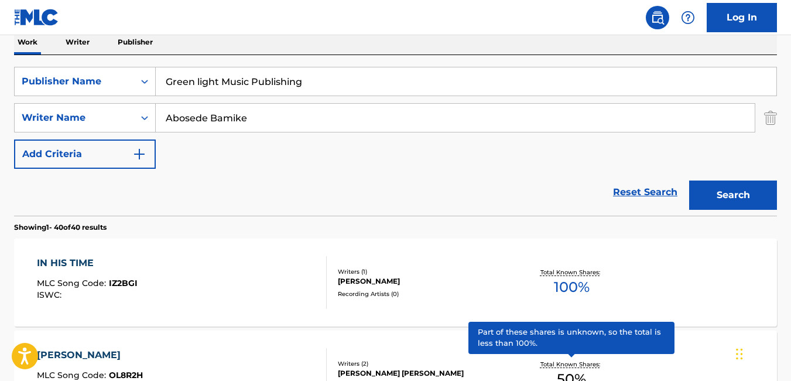
click at [145, 115] on icon "Search Form" at bounding box center [145, 118] width 12 height 12
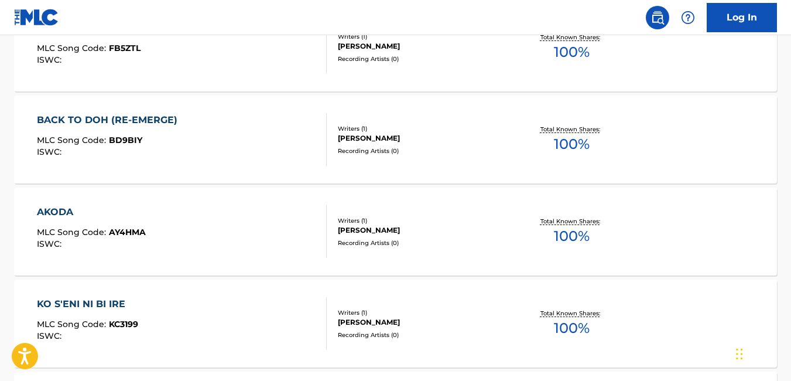
scroll to position [1806, 0]
